Goal: Find specific page/section: Find specific page/section

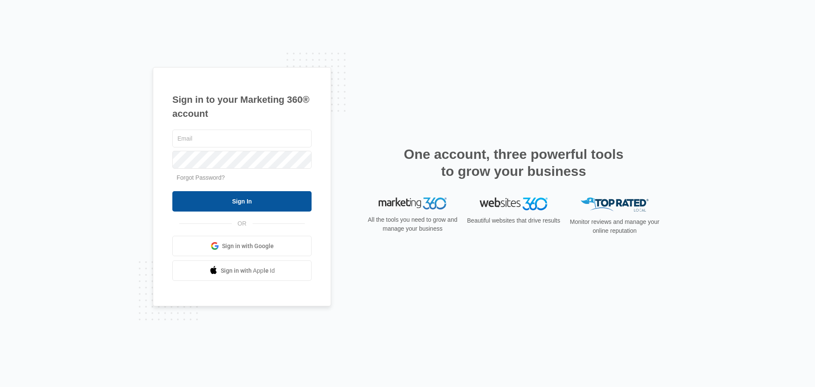
type input "[EMAIL_ADDRESS][DOMAIN_NAME]"
click at [265, 193] on input "Sign In" at bounding box center [241, 201] width 139 height 20
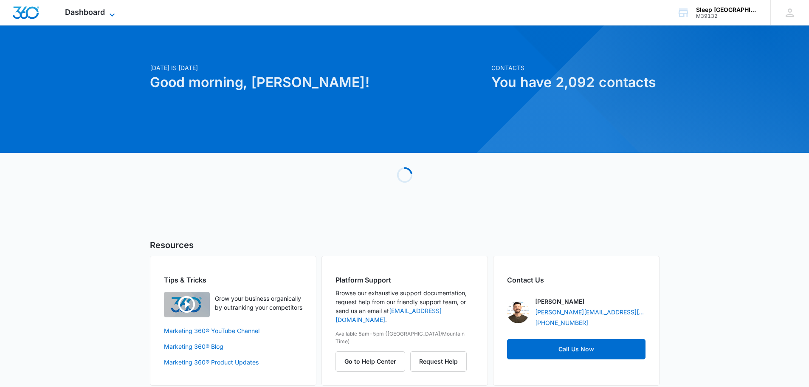
click at [84, 9] on span "Dashboard" at bounding box center [85, 12] width 40 height 9
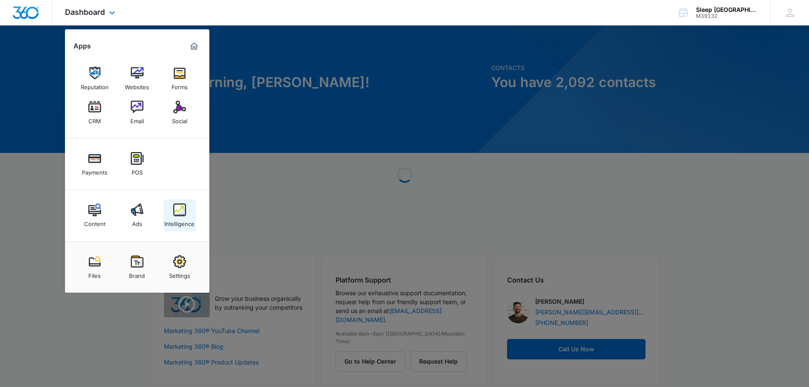
click at [186, 211] on link "Intelligence" at bounding box center [179, 215] width 32 height 32
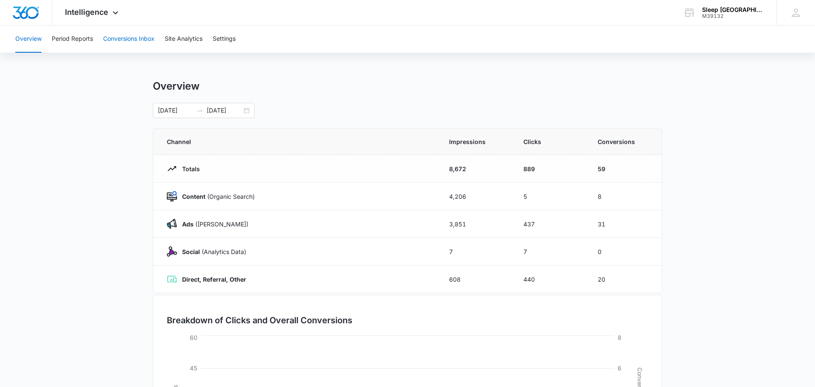
click at [140, 41] on button "Conversions Inbox" at bounding box center [128, 38] width 51 height 27
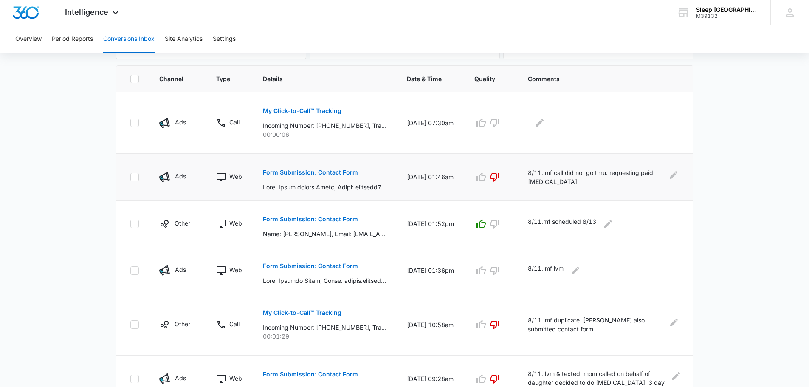
scroll to position [184, 0]
